Goal: Information Seeking & Learning: Learn about a topic

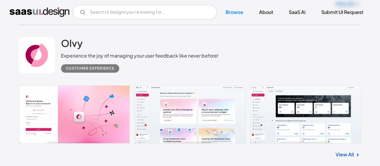
scroll to position [301, 0]
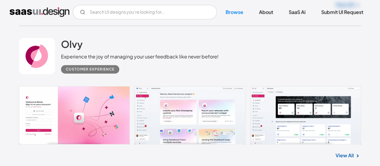
click at [79, 120] on link at bounding box center [190, 115] width 343 height 58
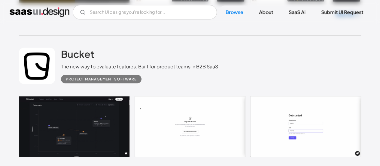
scroll to position [1685, 0]
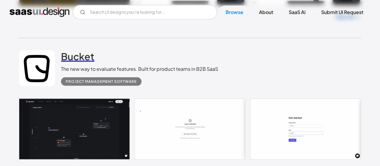
click at [73, 55] on h2 "Bucket" at bounding box center [77, 56] width 33 height 12
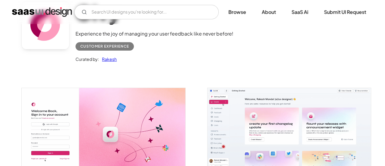
scroll to position [84, 0]
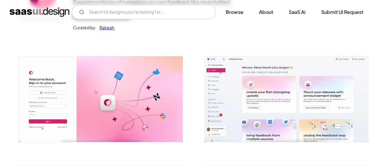
click at [119, 92] on img "open lightbox" at bounding box center [100, 98] width 163 height 85
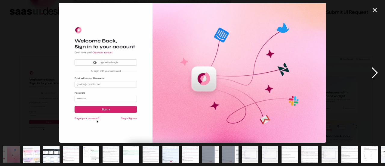
click at [380, 71] on div "next image" at bounding box center [374, 72] width 20 height 139
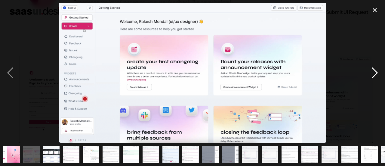
click at [380, 71] on div "next image" at bounding box center [374, 72] width 20 height 139
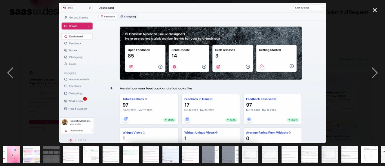
click at [318, 87] on img at bounding box center [192, 72] width 267 height 139
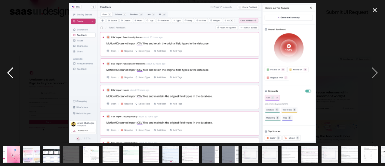
click at [9, 74] on div "previous image" at bounding box center [10, 72] width 20 height 139
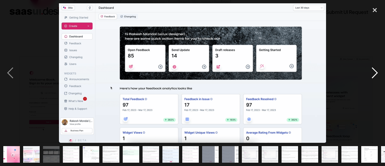
click at [378, 81] on div "next image" at bounding box center [374, 72] width 20 height 139
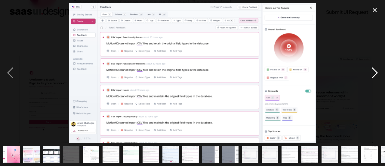
click at [378, 81] on div "next image" at bounding box center [374, 72] width 20 height 139
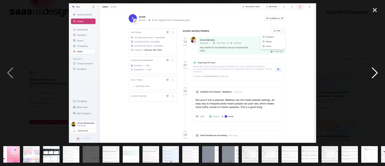
click at [378, 76] on div "next image" at bounding box center [374, 72] width 20 height 139
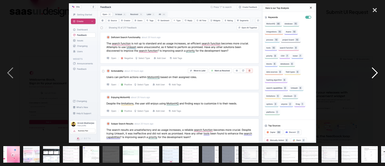
click at [378, 76] on div "next image" at bounding box center [374, 72] width 20 height 139
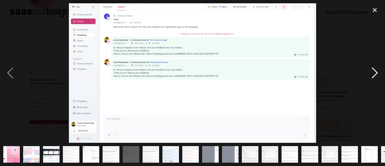
click at [378, 76] on div "next image" at bounding box center [374, 72] width 20 height 139
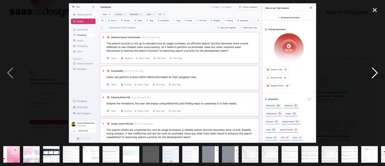
click at [378, 76] on div "next image" at bounding box center [374, 72] width 20 height 139
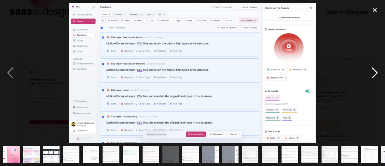
click at [378, 76] on div "next image" at bounding box center [374, 72] width 20 height 139
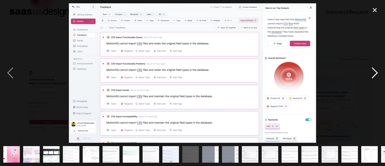
click at [378, 76] on div "next image" at bounding box center [374, 72] width 20 height 139
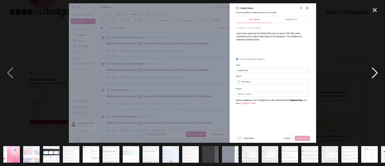
click at [378, 76] on div "next image" at bounding box center [374, 72] width 20 height 139
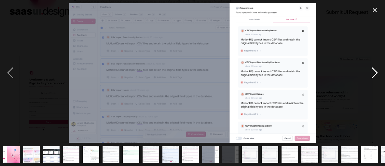
click at [378, 76] on div "next image" at bounding box center [374, 72] width 20 height 139
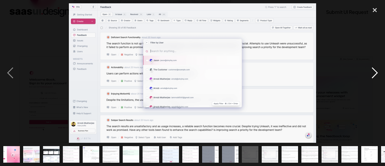
click at [378, 76] on div "next image" at bounding box center [374, 72] width 20 height 139
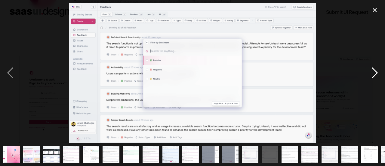
click at [378, 76] on div "next image" at bounding box center [374, 72] width 20 height 139
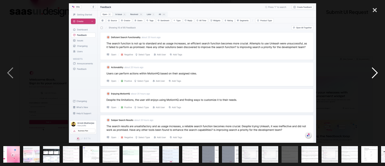
click at [378, 76] on div "next image" at bounding box center [374, 72] width 20 height 139
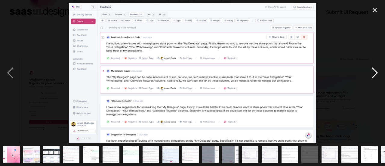
click at [378, 76] on div "next image" at bounding box center [374, 72] width 20 height 139
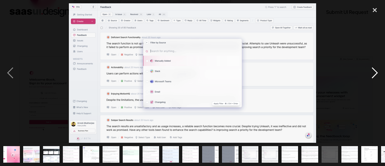
click at [378, 76] on div "next image" at bounding box center [374, 72] width 20 height 139
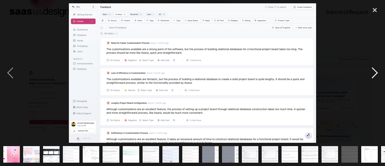
click at [378, 76] on div "next image" at bounding box center [374, 72] width 20 height 139
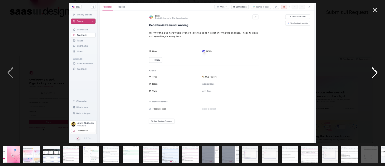
click at [378, 76] on div "next image" at bounding box center [374, 72] width 20 height 139
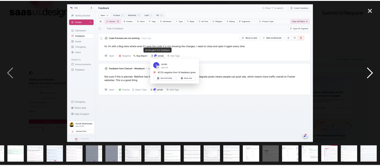
scroll to position [0, 115]
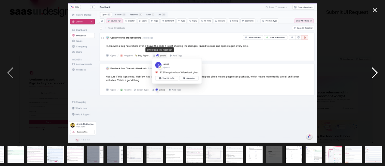
click at [378, 76] on div "next image" at bounding box center [374, 72] width 20 height 139
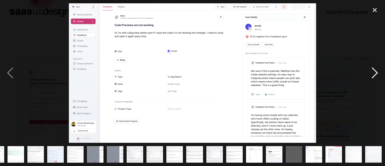
click at [378, 76] on div "next image" at bounding box center [374, 72] width 20 height 139
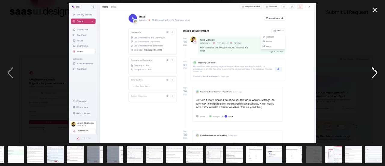
click at [374, 69] on div "next image" at bounding box center [374, 72] width 20 height 139
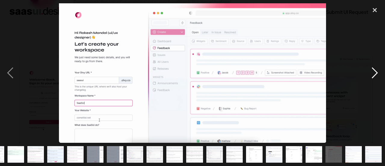
click at [374, 69] on div "next image" at bounding box center [374, 72] width 20 height 139
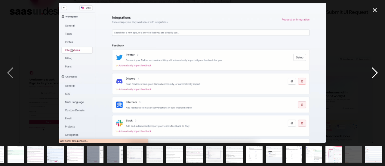
click at [374, 69] on div "next image" at bounding box center [374, 72] width 20 height 139
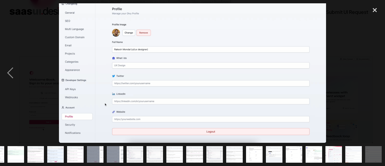
click at [374, 69] on div "next image" at bounding box center [374, 72] width 20 height 139
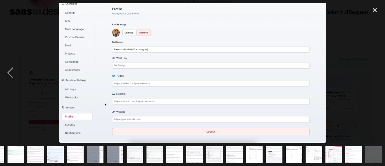
drag, startPoint x: 374, startPoint y: 69, endPoint x: 347, endPoint y: 77, distance: 28.7
click at [347, 77] on div at bounding box center [192, 72] width 385 height 139
click at [378, 12] on div "close lightbox" at bounding box center [374, 9] width 20 height 13
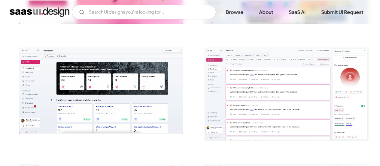
scroll to position [0, 0]
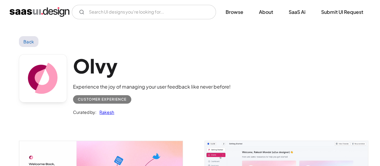
click at [25, 44] on link "Back" at bounding box center [29, 41] width 20 height 11
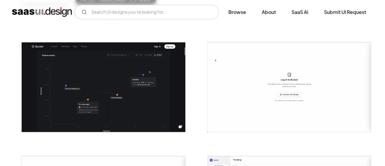
scroll to position [99, 0]
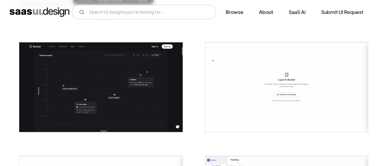
click at [99, 81] on img "open lightbox" at bounding box center [100, 87] width 163 height 90
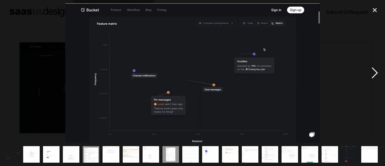
click at [372, 75] on div "next image" at bounding box center [374, 72] width 20 height 139
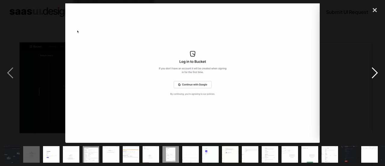
click at [372, 75] on div "next image" at bounding box center [374, 72] width 20 height 139
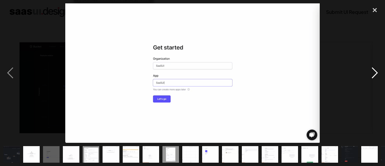
click at [372, 75] on div "next image" at bounding box center [374, 72] width 20 height 139
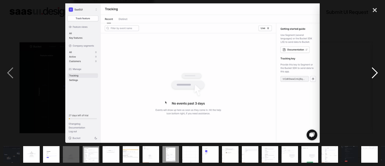
click at [372, 75] on div "next image" at bounding box center [374, 72] width 20 height 139
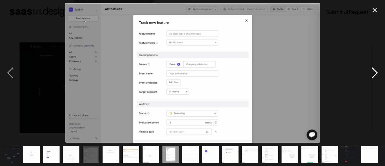
click at [372, 75] on div "next image" at bounding box center [374, 72] width 20 height 139
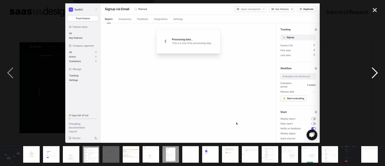
click at [372, 75] on div "next image" at bounding box center [374, 72] width 20 height 139
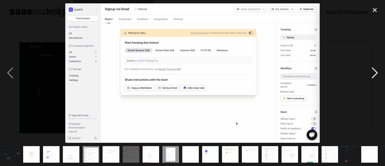
click at [372, 75] on div "next image" at bounding box center [374, 72] width 20 height 139
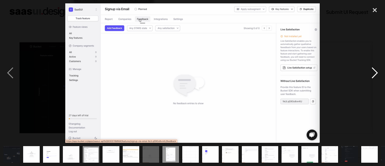
click at [372, 75] on div "next image" at bounding box center [374, 72] width 20 height 139
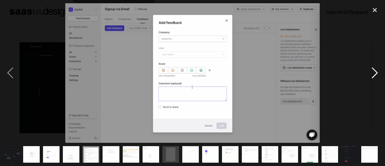
click at [372, 75] on div "next image" at bounding box center [374, 72] width 20 height 139
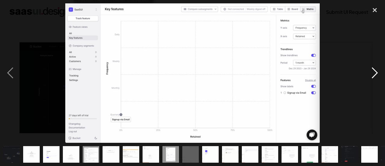
click at [372, 75] on div "next image" at bounding box center [374, 72] width 20 height 139
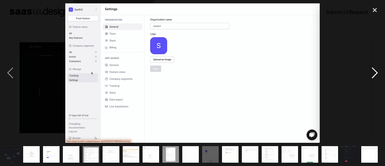
click at [372, 75] on div "next image" at bounding box center [374, 72] width 20 height 139
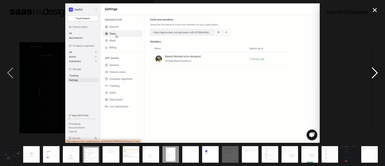
click at [372, 75] on div "next image" at bounding box center [374, 72] width 20 height 139
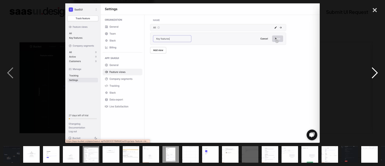
click at [372, 75] on div "next image" at bounding box center [374, 72] width 20 height 139
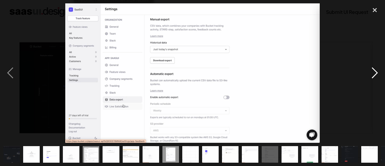
click at [372, 75] on div "next image" at bounding box center [374, 72] width 20 height 139
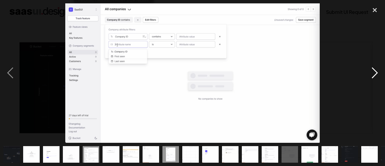
click at [372, 75] on div "next image" at bounding box center [374, 72] width 20 height 139
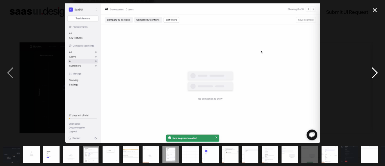
click at [372, 75] on div "next image" at bounding box center [374, 72] width 20 height 139
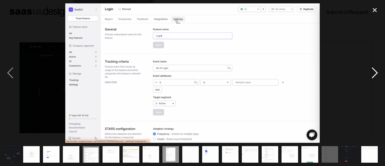
click at [372, 75] on div "next image" at bounding box center [374, 72] width 20 height 139
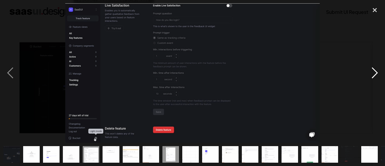
click at [372, 75] on div "next image" at bounding box center [374, 72] width 20 height 139
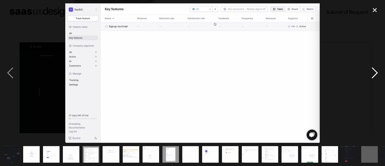
click at [372, 75] on div "next image" at bounding box center [374, 72] width 20 height 139
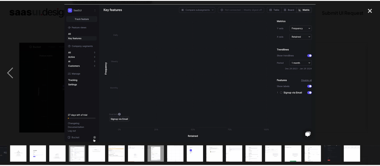
scroll to position [0, 16]
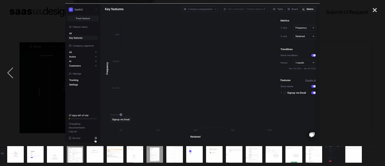
click at [372, 75] on div "next image" at bounding box center [374, 72] width 20 height 139
click at [376, 77] on div "next image" at bounding box center [374, 72] width 20 height 139
click at [151, 148] on img "show item 9 of 20" at bounding box center [155, 154] width 30 height 17
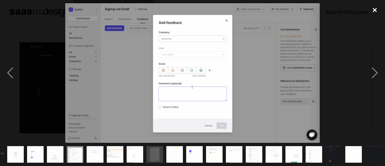
click at [372, 5] on div "close lightbox" at bounding box center [374, 9] width 20 height 13
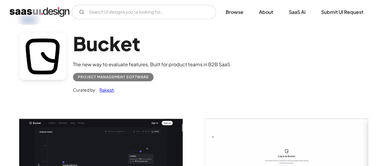
scroll to position [0, 0]
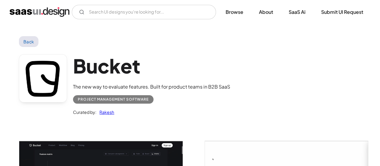
click at [28, 41] on link "Back" at bounding box center [29, 41] width 20 height 11
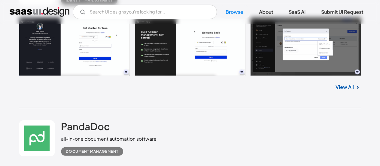
scroll to position [1865, 0]
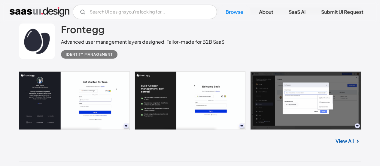
drag, startPoint x: 58, startPoint y: 50, endPoint x: 124, endPoint y: 47, distance: 65.9
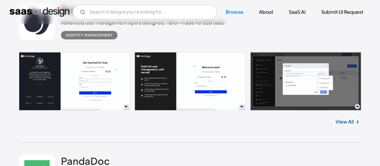
scroll to position [1885, 0]
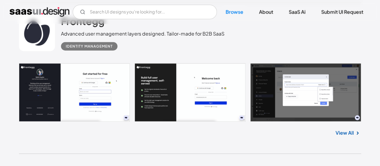
scroll to position [1873, 0]
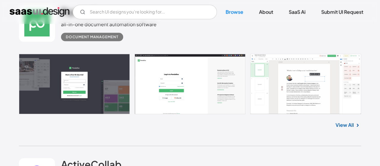
scroll to position [2034, 0]
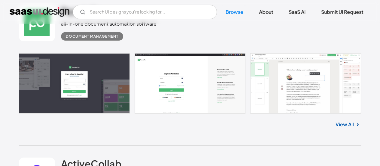
drag, startPoint x: 13, startPoint y: 64, endPoint x: 38, endPoint y: 57, distance: 26.4
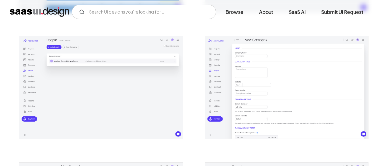
scroll to position [735, 0]
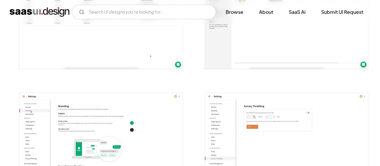
scroll to position [942, 0]
click at [106, 130] on img "open lightbox" at bounding box center [100, 136] width 163 height 88
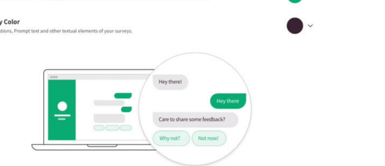
scroll to position [950, 0]
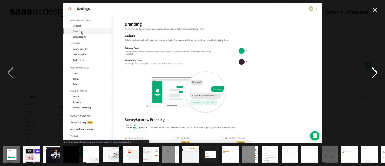
click at [380, 77] on div "next image" at bounding box center [374, 72] width 20 height 139
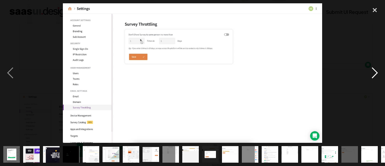
click at [380, 77] on div "next image" at bounding box center [374, 72] width 20 height 139
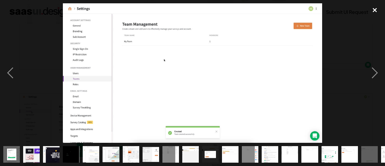
click at [372, 6] on div "close lightbox" at bounding box center [374, 9] width 20 height 13
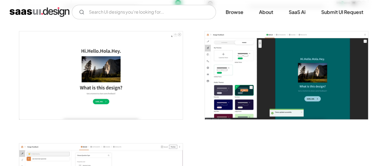
scroll to position [1345, 0]
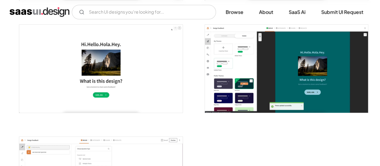
click at [240, 68] on img "open lightbox" at bounding box center [286, 69] width 163 height 88
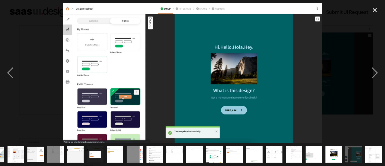
scroll to position [0, 115]
click at [373, 11] on div "close lightbox" at bounding box center [374, 9] width 20 height 13
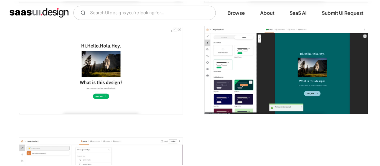
scroll to position [0, 0]
